Goal: Information Seeking & Learning: Learn about a topic

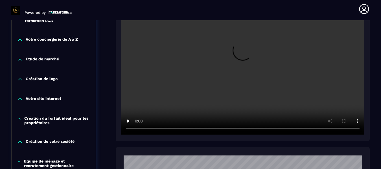
scroll to position [172, 0]
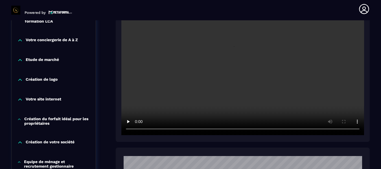
click at [38, 98] on p "Votre site internet" at bounding box center [44, 100] width 36 height 6
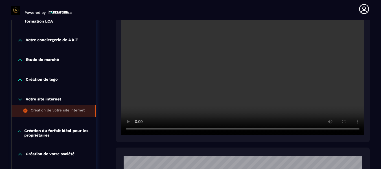
click at [49, 110] on div "Création de votre site internet" at bounding box center [58, 111] width 54 height 6
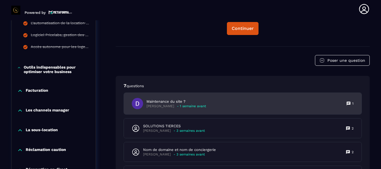
scroll to position [567, 0]
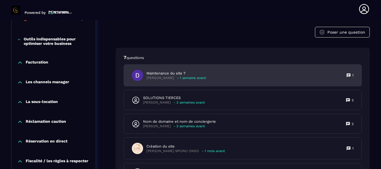
click at [235, 85] on div "Maintenance du site ? [PERSON_NAME] - 1 semaine avant 1" at bounding box center [243, 75] width 238 height 21
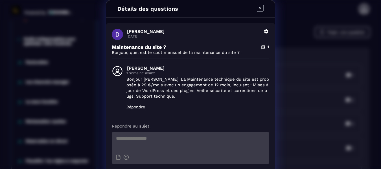
click at [259, 6] on icon "Modal window" at bounding box center [260, 8] width 7 height 7
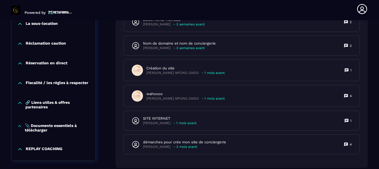
scroll to position [651, 0]
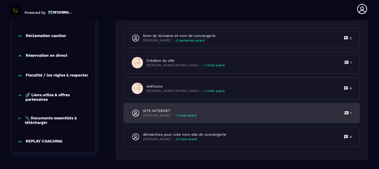
click at [336, 121] on div "SITE INTERNET [PERSON_NAME] - 1 mois avant 1" at bounding box center [242, 112] width 236 height 19
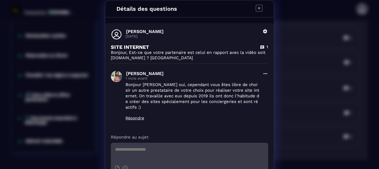
click at [315, 45] on div "Détails des questions [PERSON_NAME] [DATE] Supprimer SITE INTERNET 1 Bonjour, E…" at bounding box center [189, 101] width 379 height 203
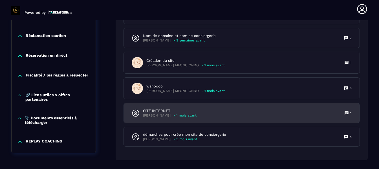
click at [210, 114] on div "SITE INTERNET [PERSON_NAME] - 1 mois avant 1" at bounding box center [242, 112] width 236 height 19
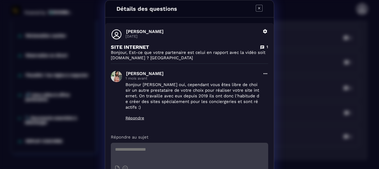
click at [257, 9] on icon "Modal window" at bounding box center [259, 8] width 7 height 7
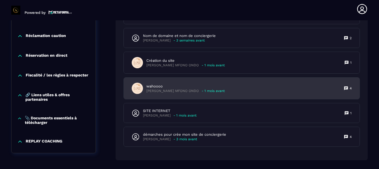
click at [188, 86] on div "wahoooo [PERSON_NAME] MFONO ONDO - 1 mois avant" at bounding box center [178, 88] width 93 height 11
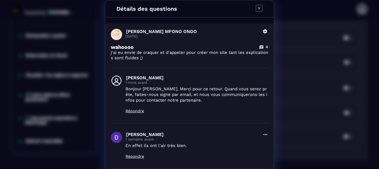
click at [257, 7] on icon "Modal window" at bounding box center [259, 8] width 7 height 7
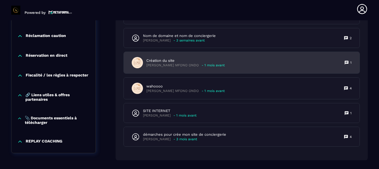
click at [184, 67] on p "[PERSON_NAME] MFONO ONDO" at bounding box center [172, 65] width 52 height 4
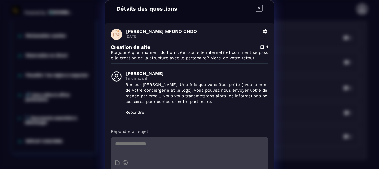
click at [258, 8] on icon "Modal window" at bounding box center [259, 8] width 7 height 7
